Goal: Information Seeking & Learning: Learn about a topic

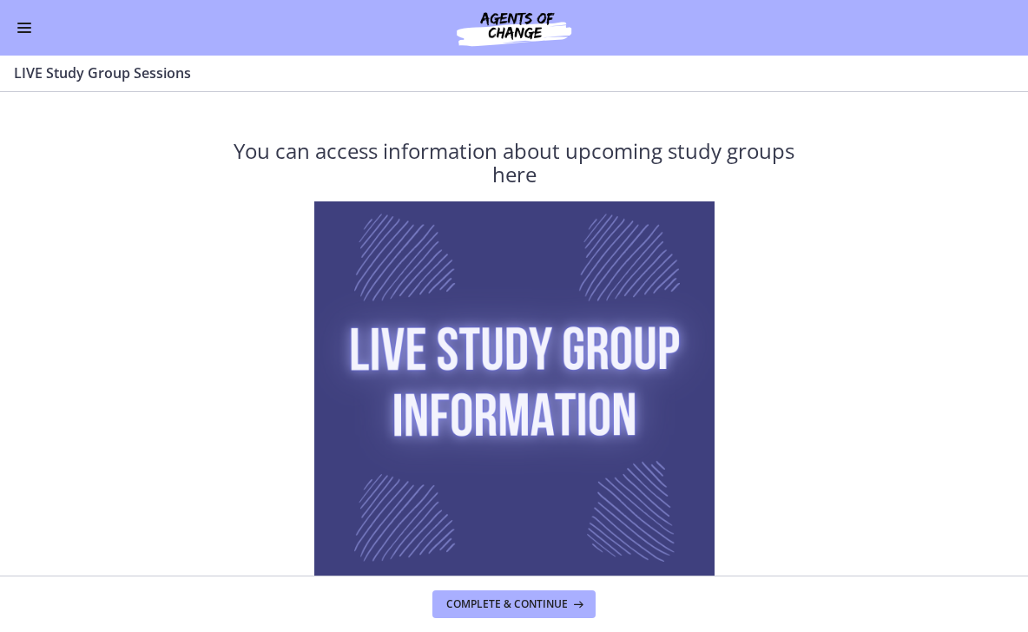
click at [12, 28] on div "Go to Dashboard" at bounding box center [514, 28] width 1028 height 56
click at [31, 32] on button "Enable menu" at bounding box center [24, 27] width 21 height 21
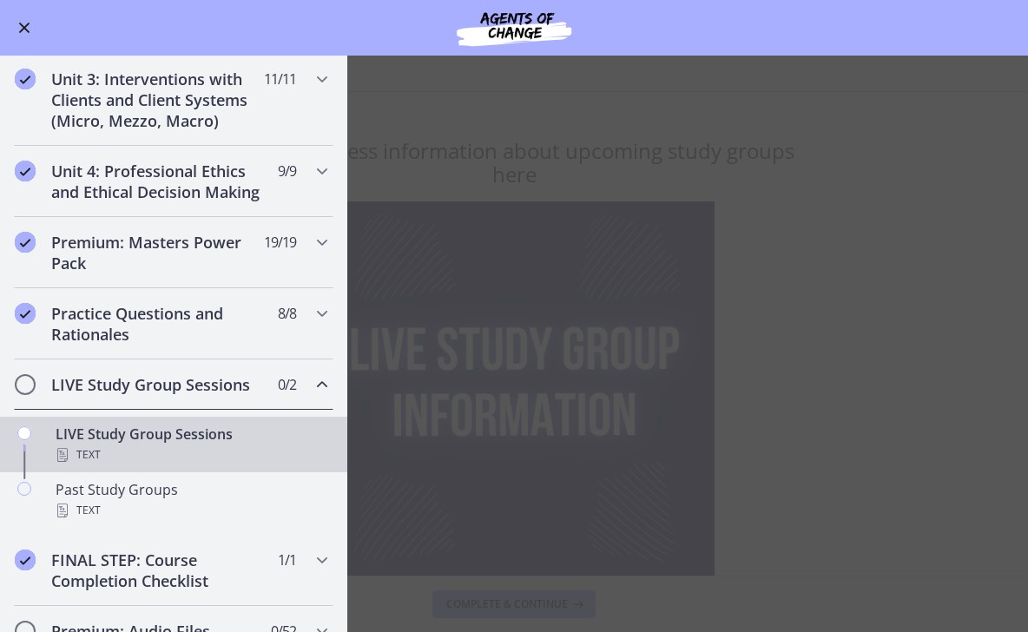
scroll to position [547, 0]
click at [315, 174] on icon "Chapters" at bounding box center [322, 171] width 21 height 21
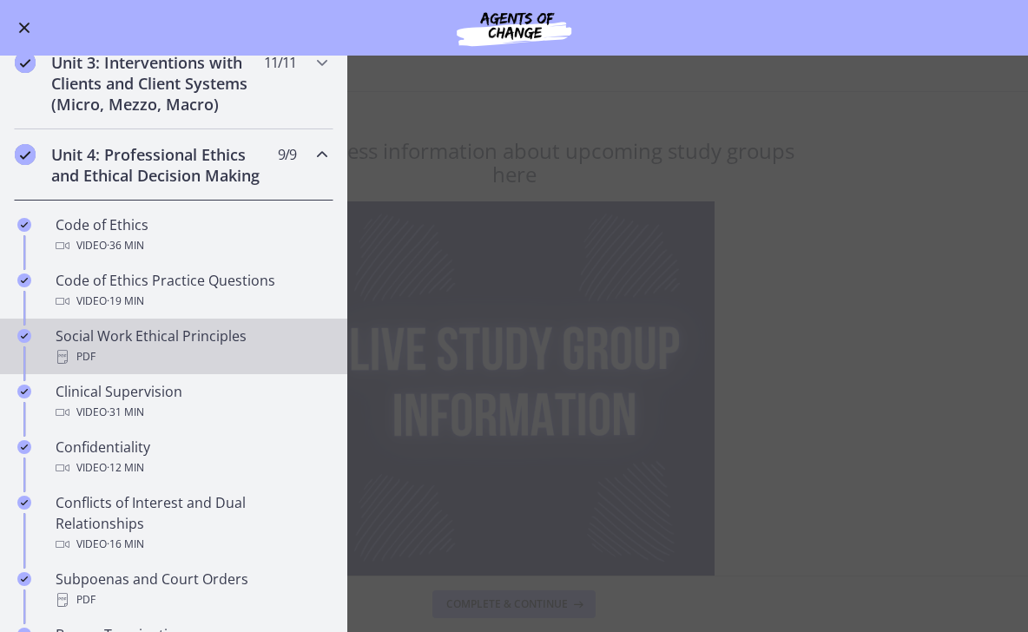
scroll to position [477, 0]
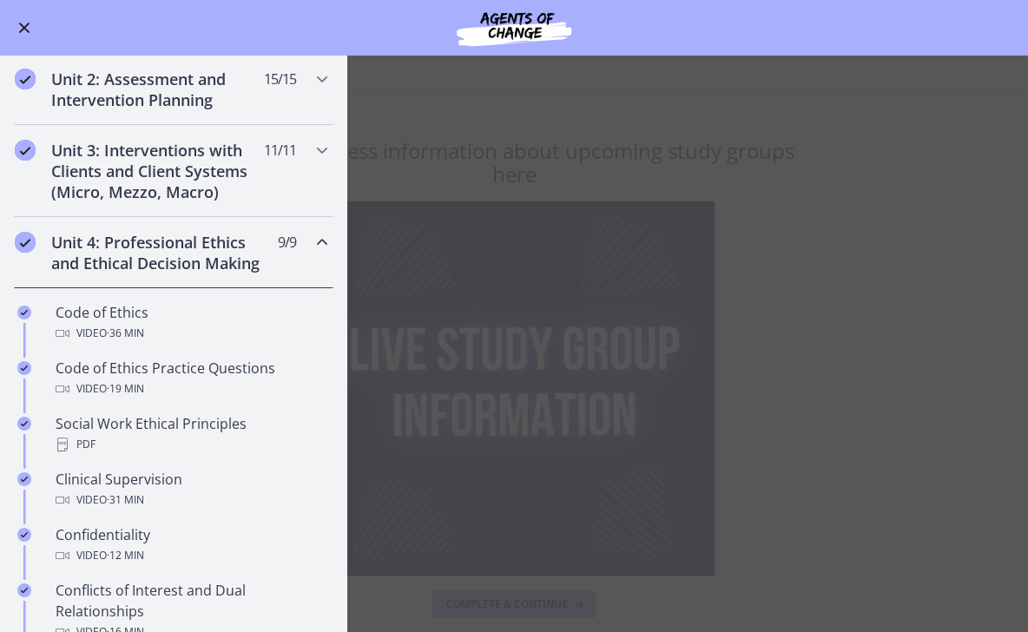
click at [314, 246] on icon "Chapters" at bounding box center [322, 242] width 21 height 21
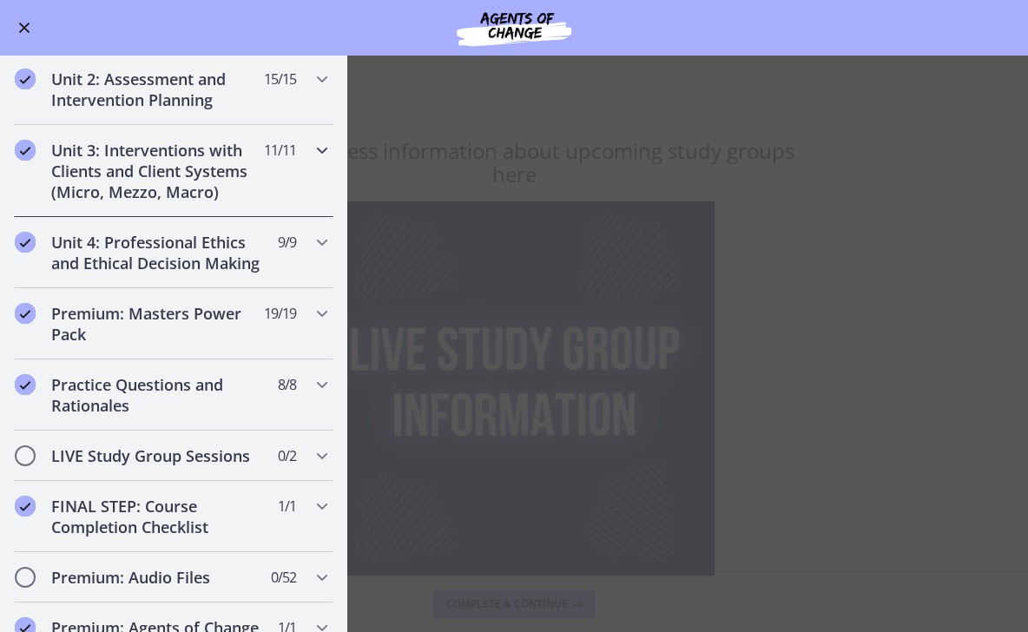
click at [312, 159] on icon "Chapters" at bounding box center [322, 150] width 21 height 21
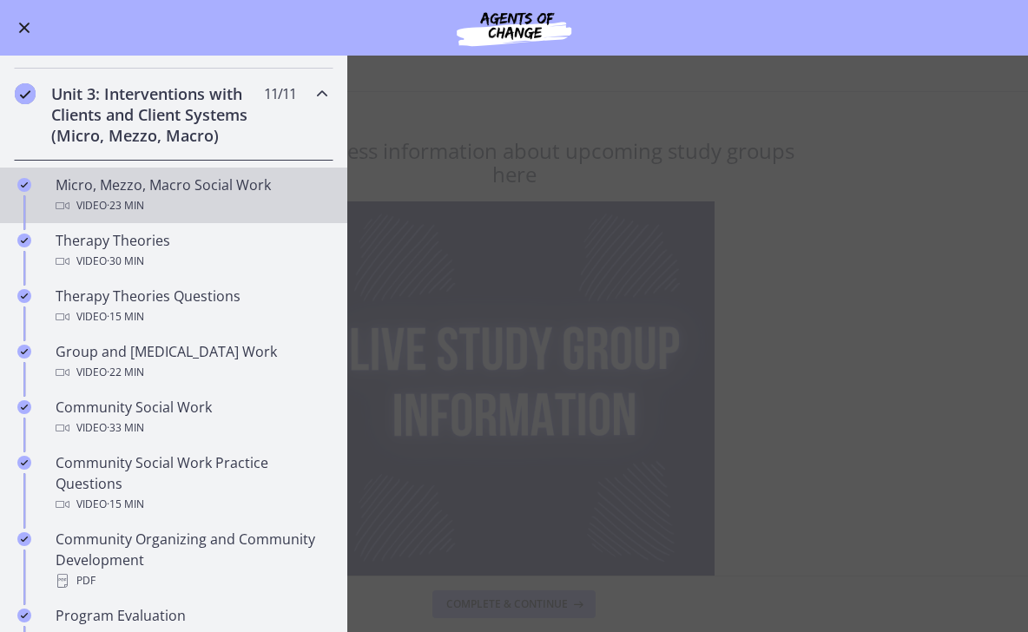
scroll to position [526, 0]
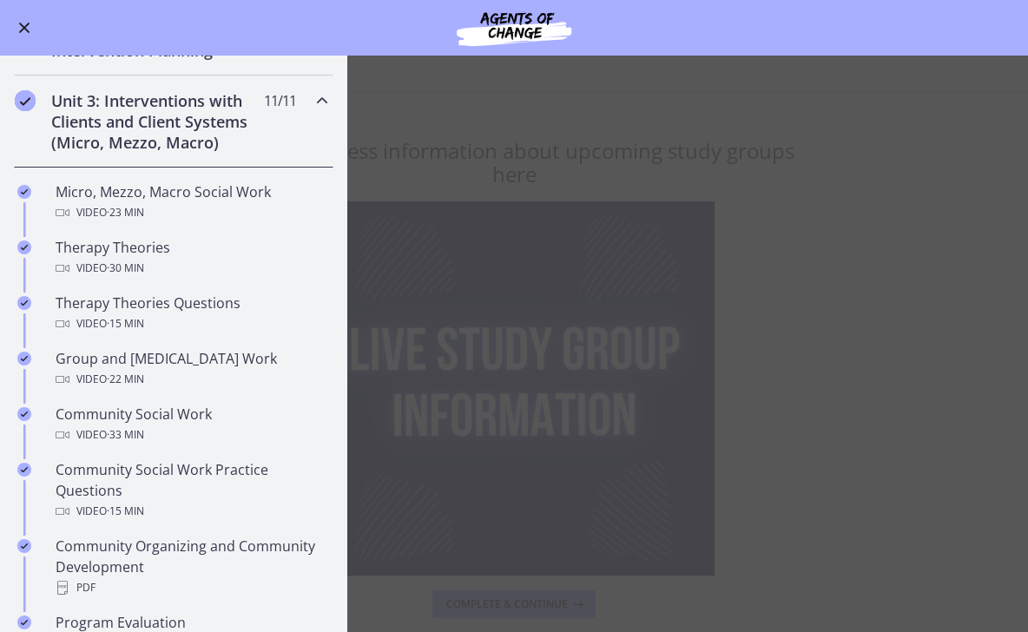
click at [323, 98] on icon "Chapters" at bounding box center [322, 100] width 21 height 21
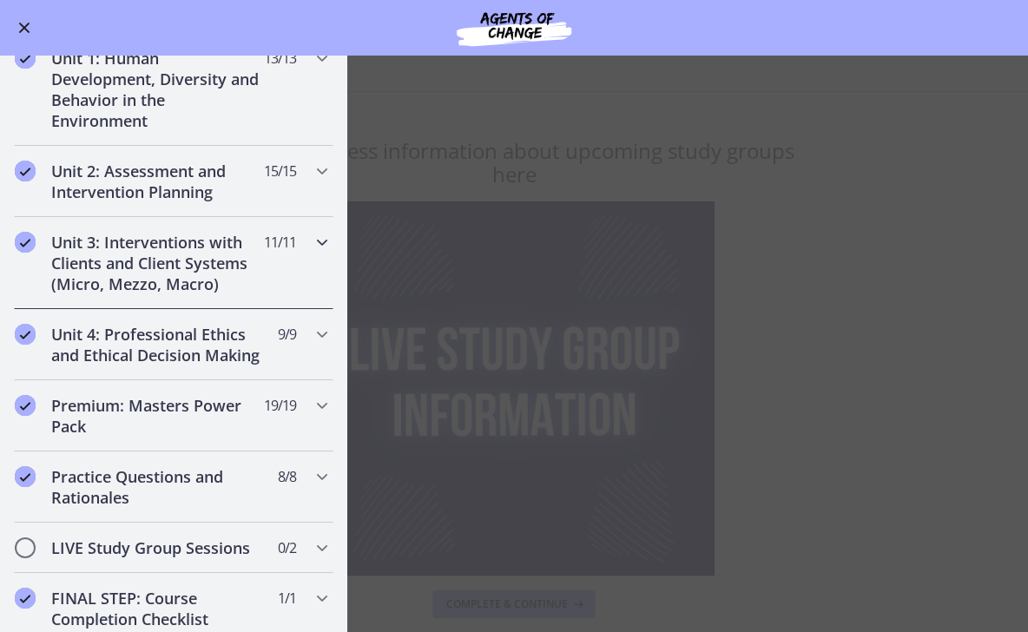
scroll to position [356, 0]
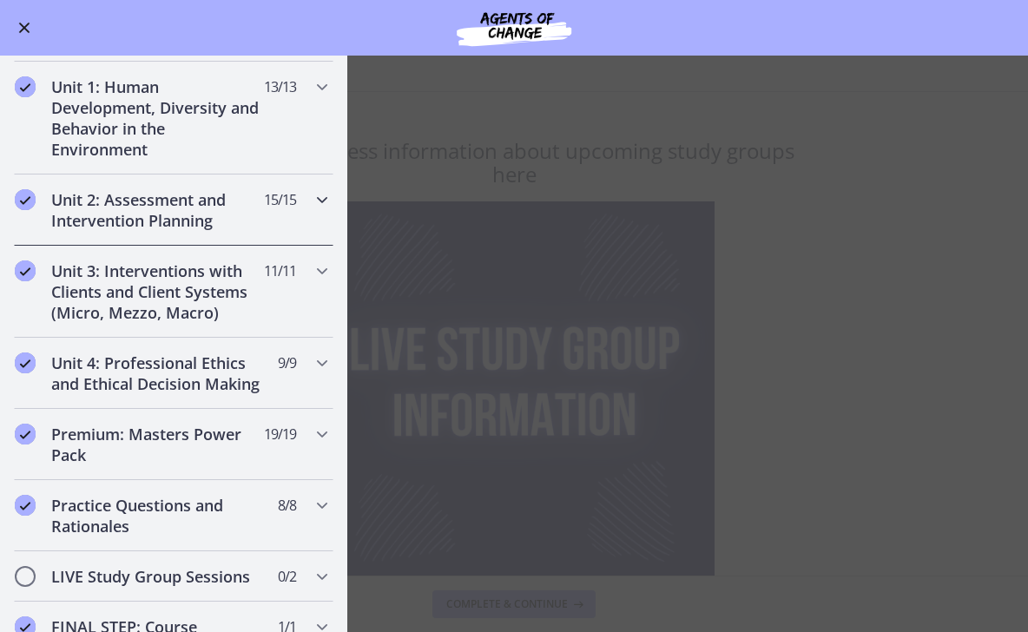
click at [307, 175] on div "Unit 2: Assessment and Intervention Planning 15 / 15 Completed" at bounding box center [174, 210] width 320 height 71
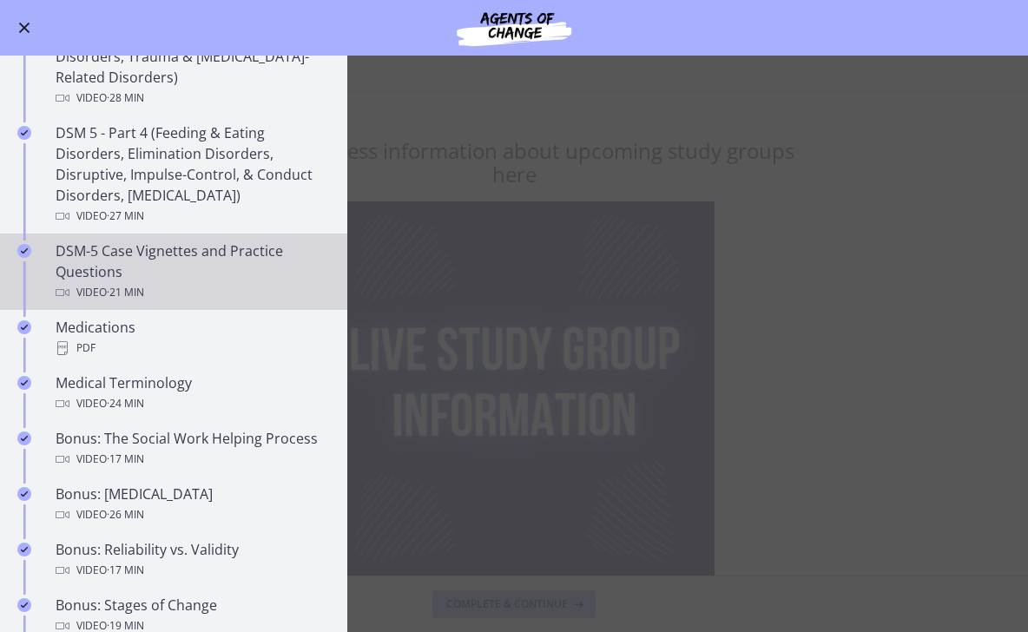
scroll to position [953, 0]
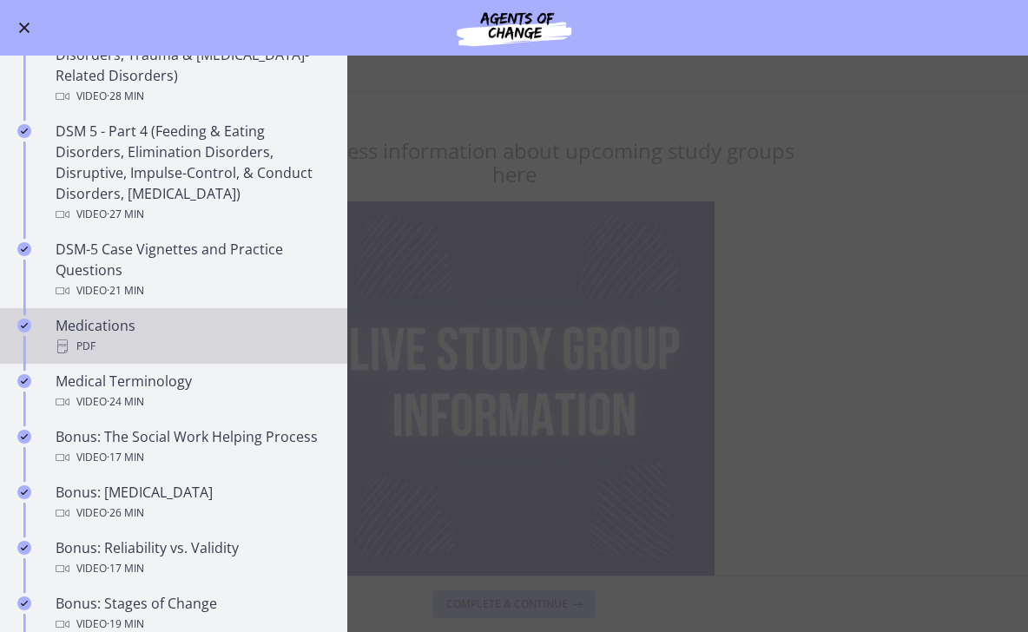
click at [241, 323] on div "Medications PDF" at bounding box center [191, 336] width 271 height 42
